Goal: Check status

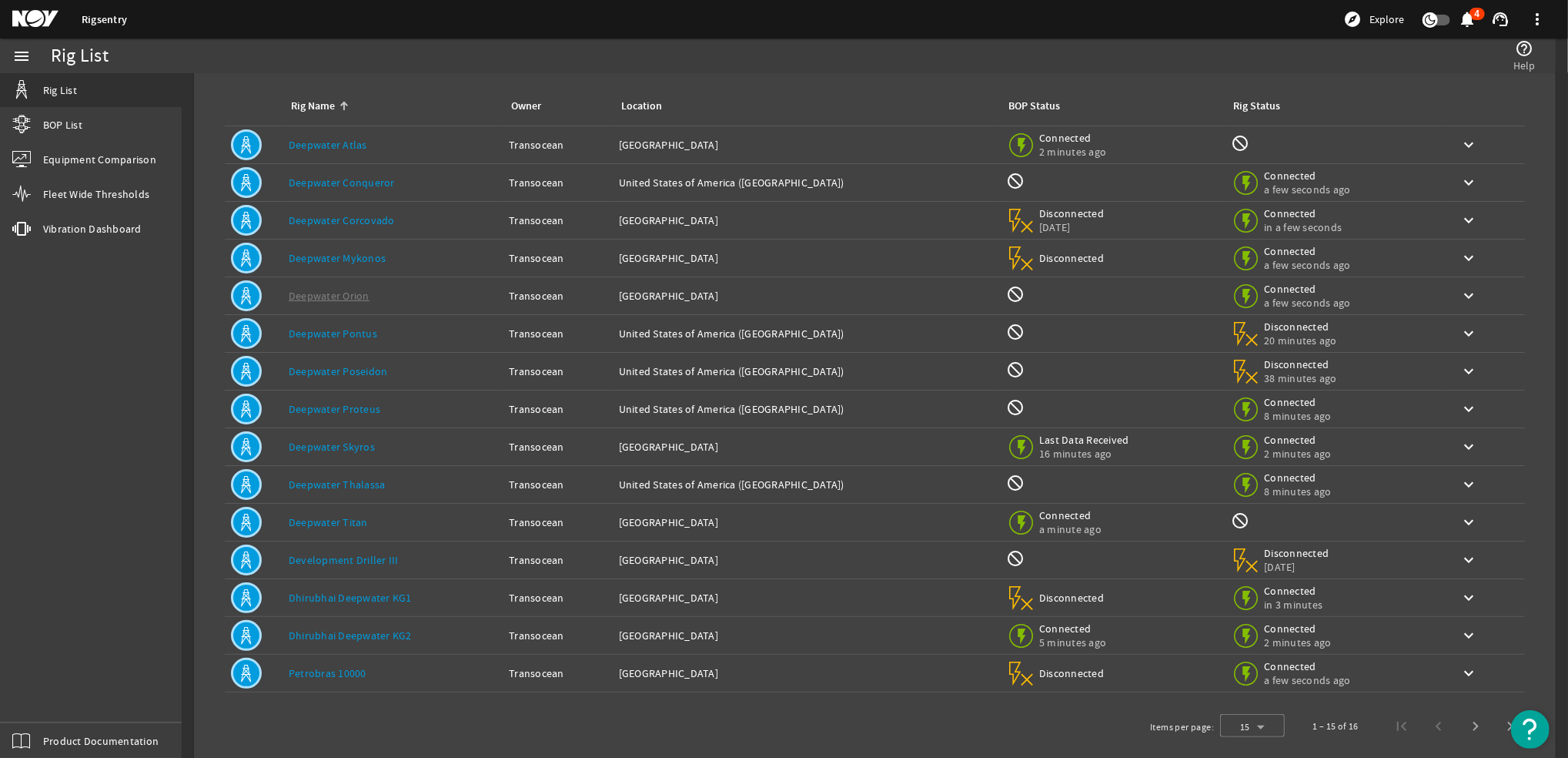
scroll to position [97, 0]
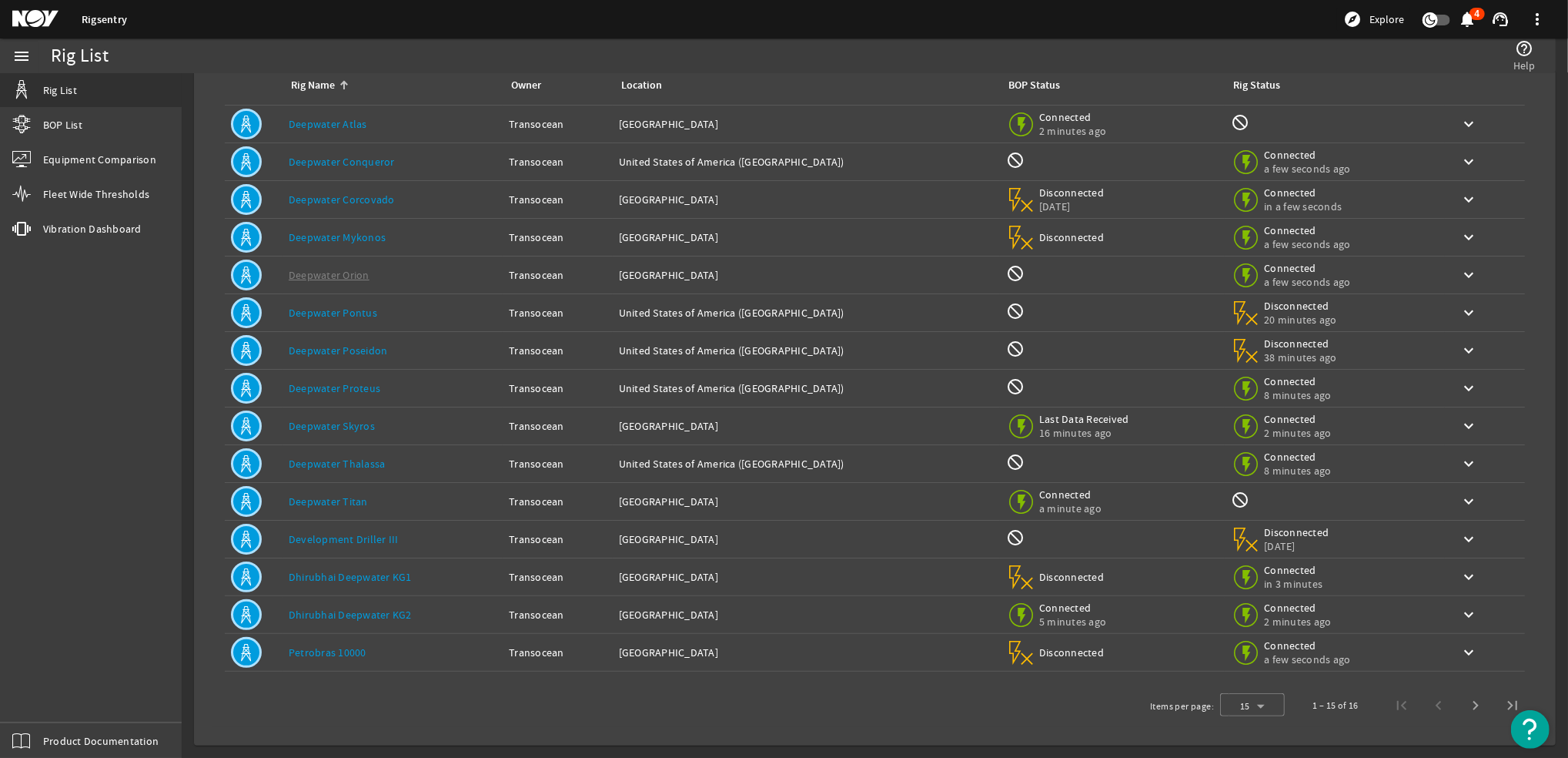
click at [338, 458] on link "Deepwater Thalassa" at bounding box center [337, 464] width 97 height 14
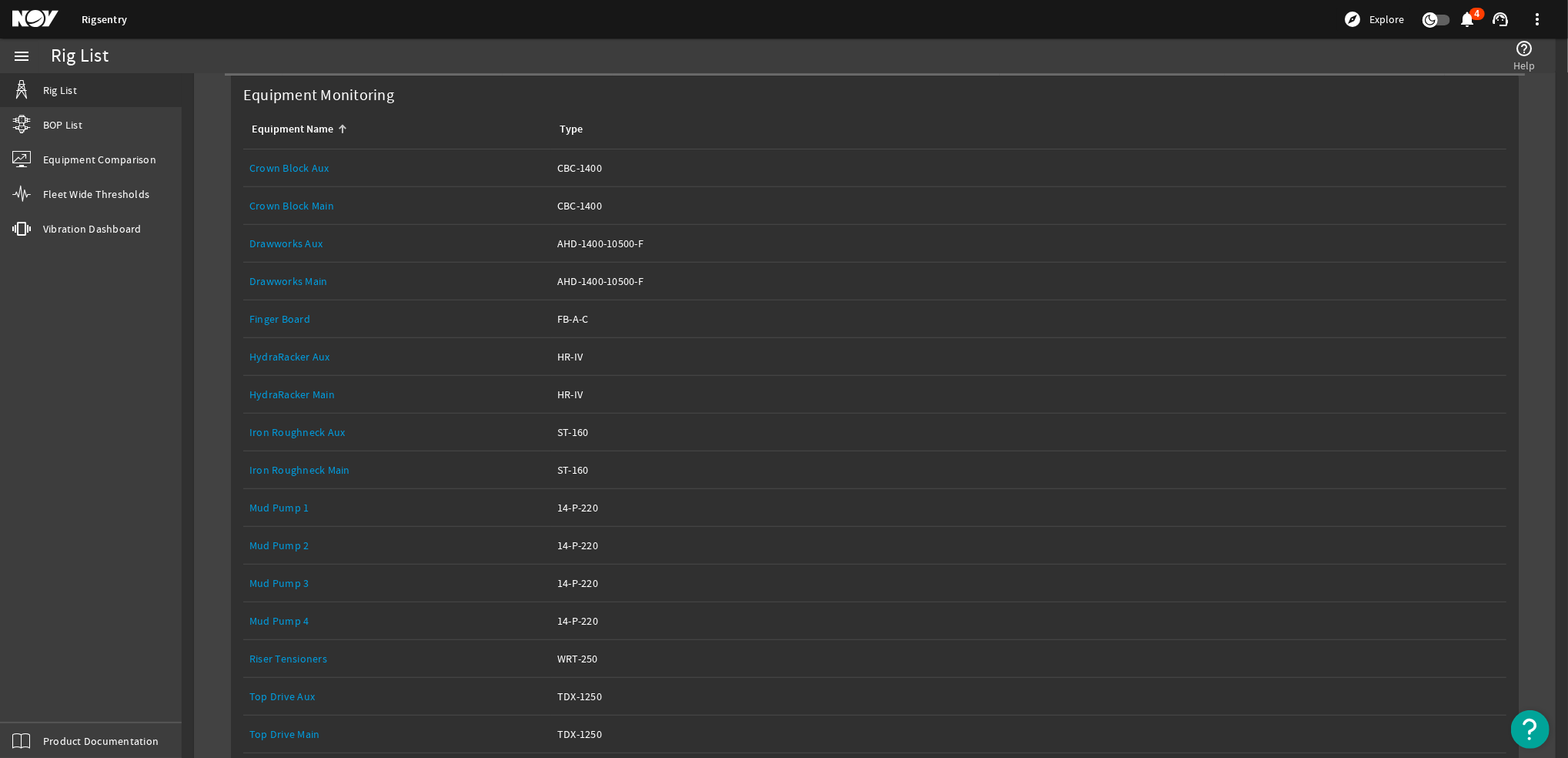
scroll to position [507, 0]
click at [298, 390] on link "HydraRacker Main" at bounding box center [292, 390] width 85 height 14
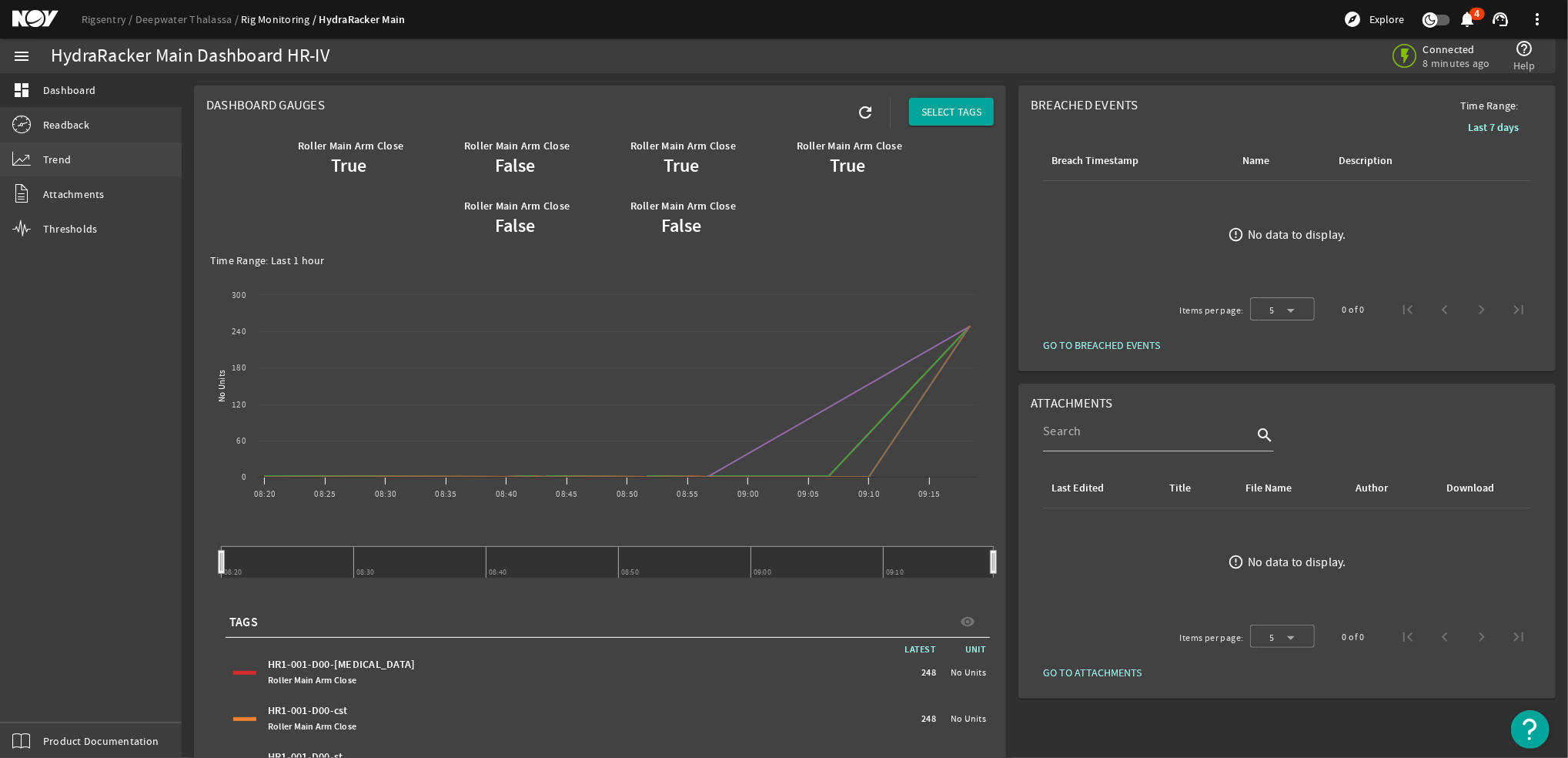
click at [57, 164] on span "Trend" at bounding box center [57, 159] width 28 height 16
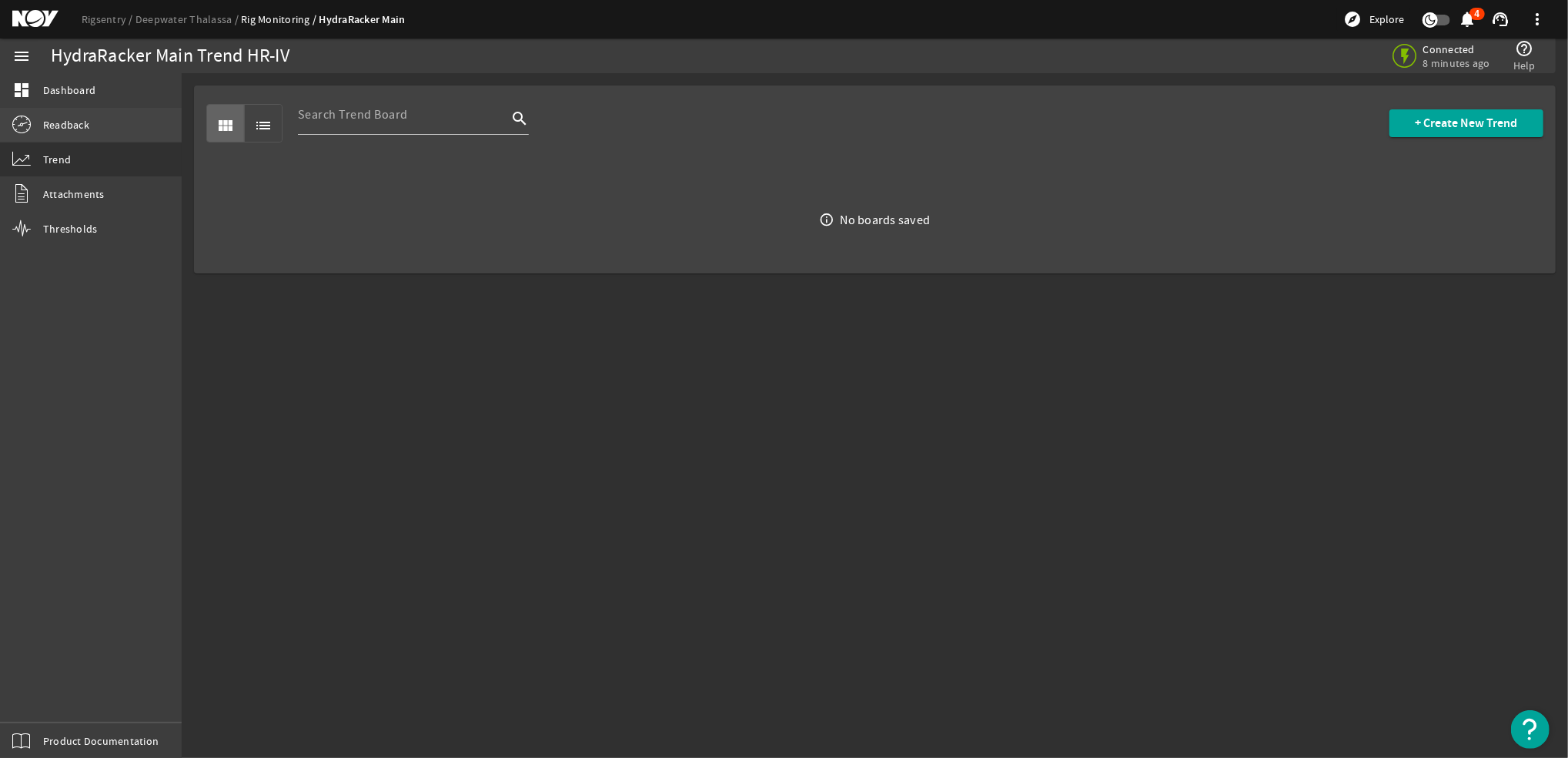
click at [76, 124] on span "Readback" at bounding box center [66, 124] width 46 height 16
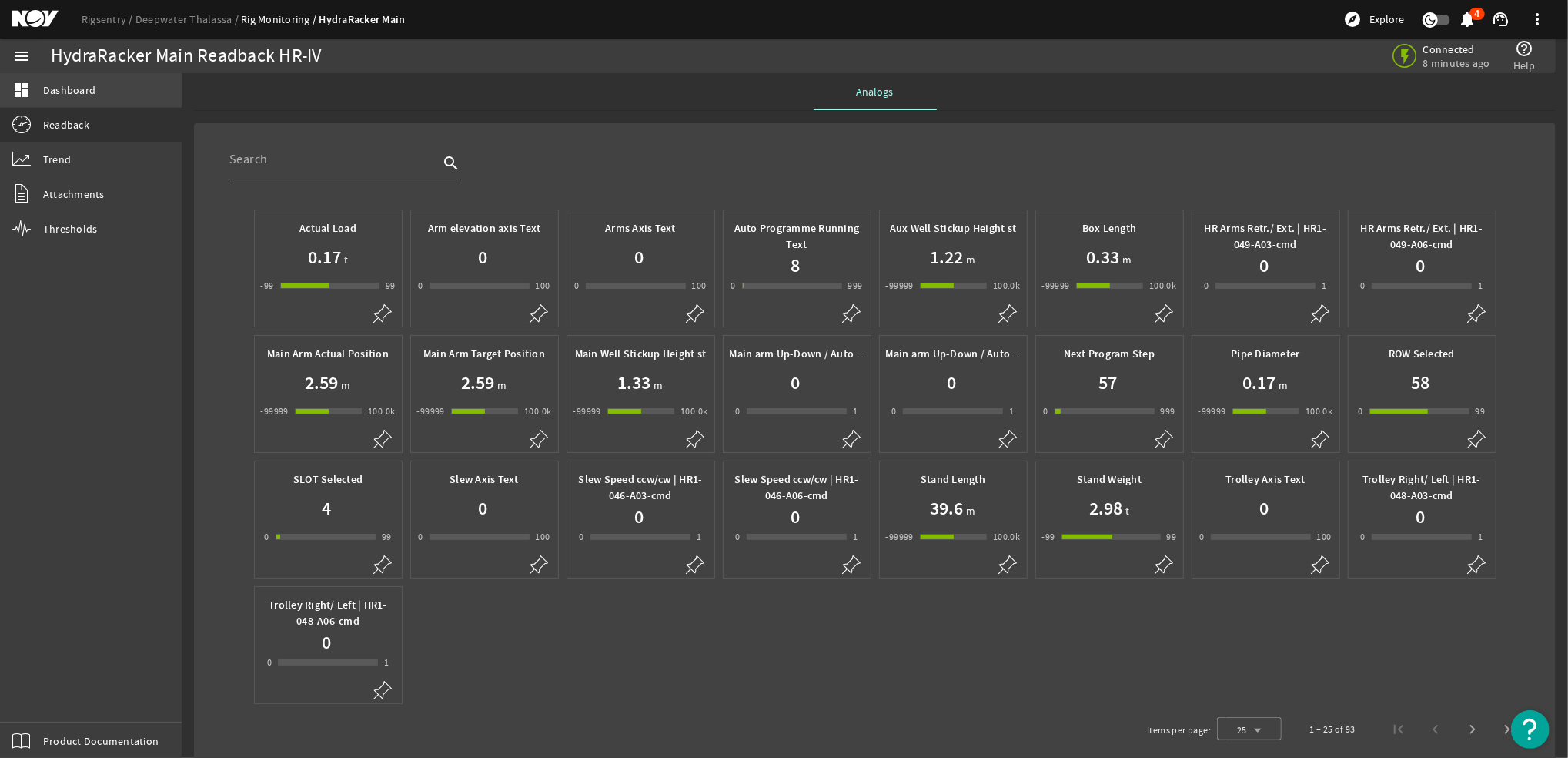
click at [106, 91] on link "dashboard Dashboard" at bounding box center [90, 90] width 182 height 34
